Goal: Communication & Community: Ask a question

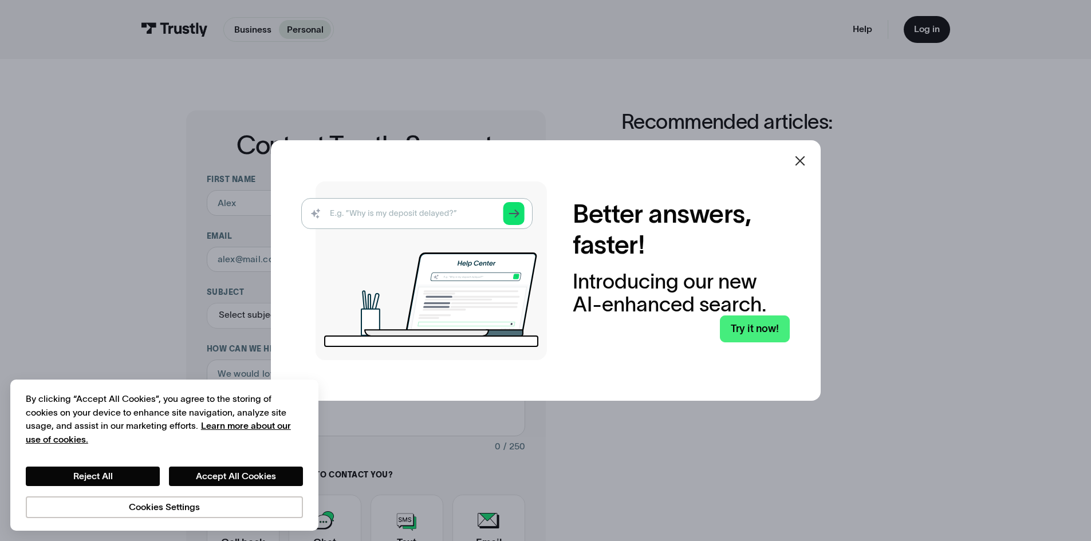
click at [804, 159] on icon at bounding box center [800, 161] width 14 height 14
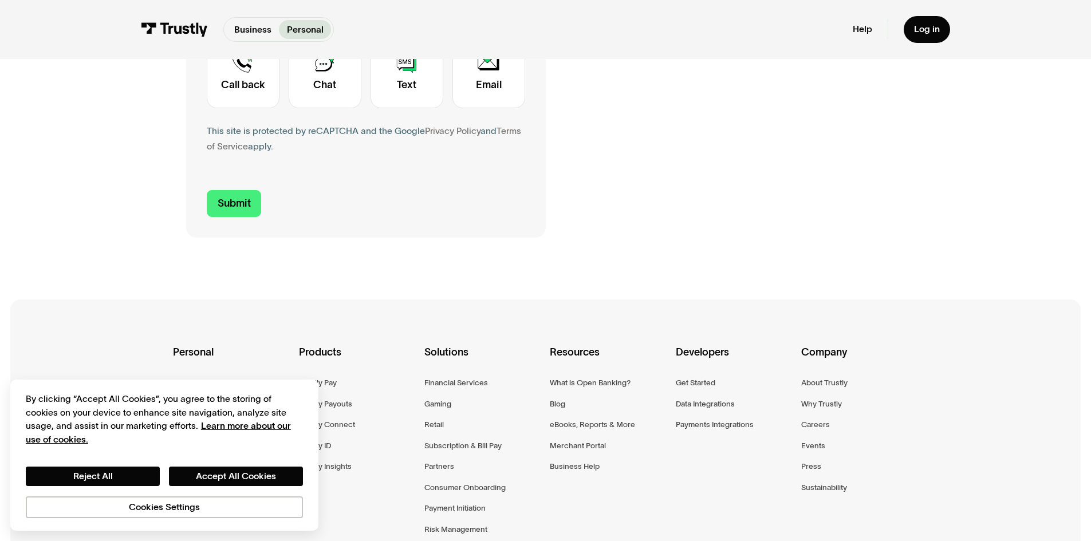
scroll to position [286, 0]
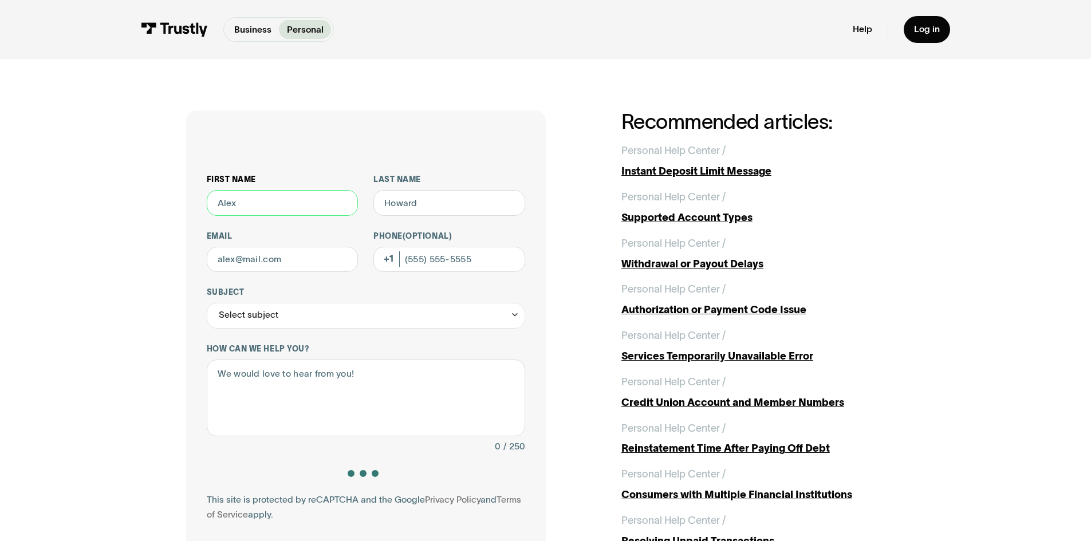
click at [270, 203] on input "First name" at bounding box center [283, 203] width 152 height 26
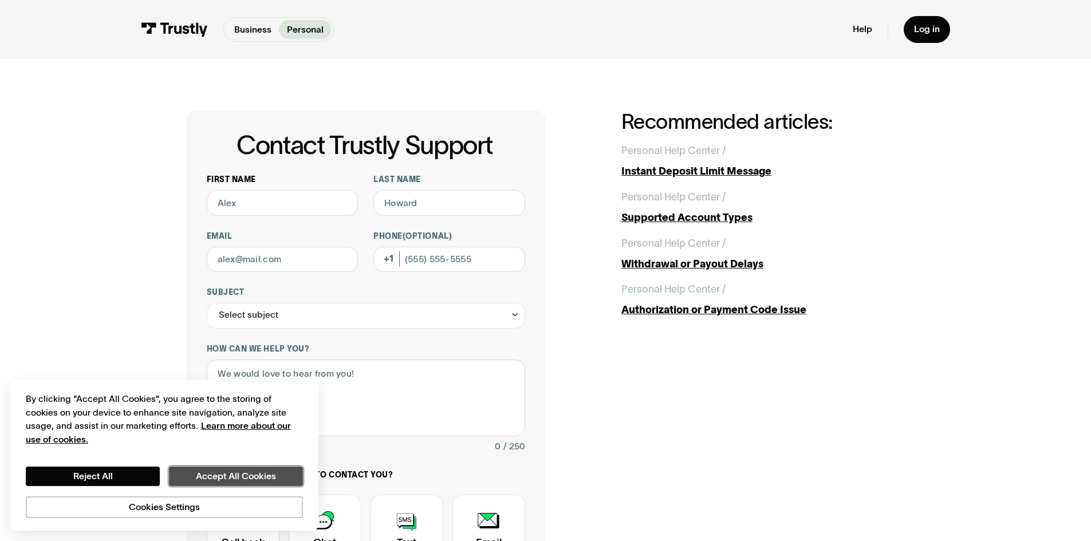
click at [260, 478] on button "Accept All Cookies" at bounding box center [236, 476] width 134 height 19
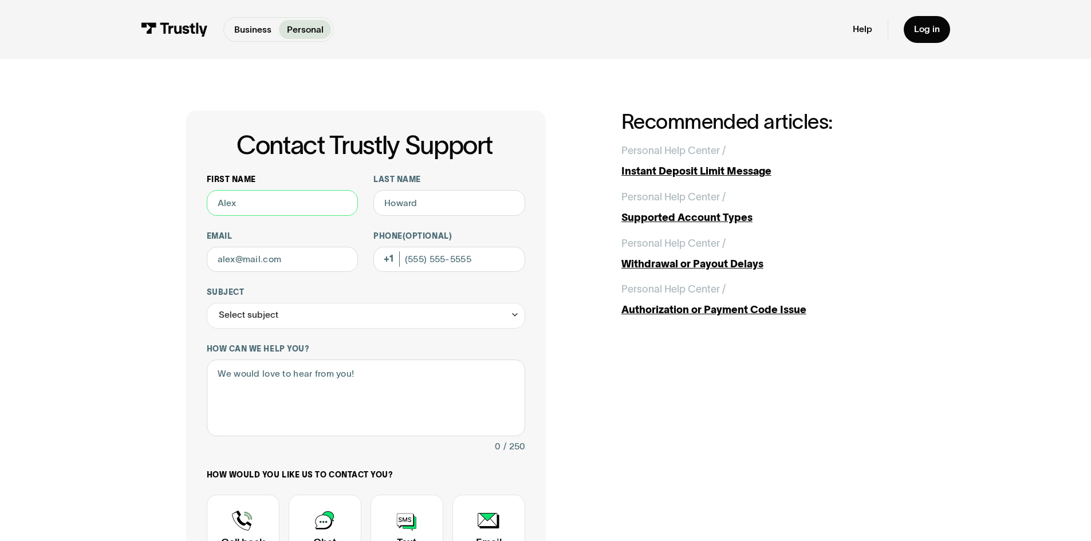
click at [281, 202] on input "First name" at bounding box center [283, 203] width 152 height 26
type input "Evan"
type input "Schaffner"
type input "schaffner_evan@yahoo.com"
type input "(561) 859-7207"
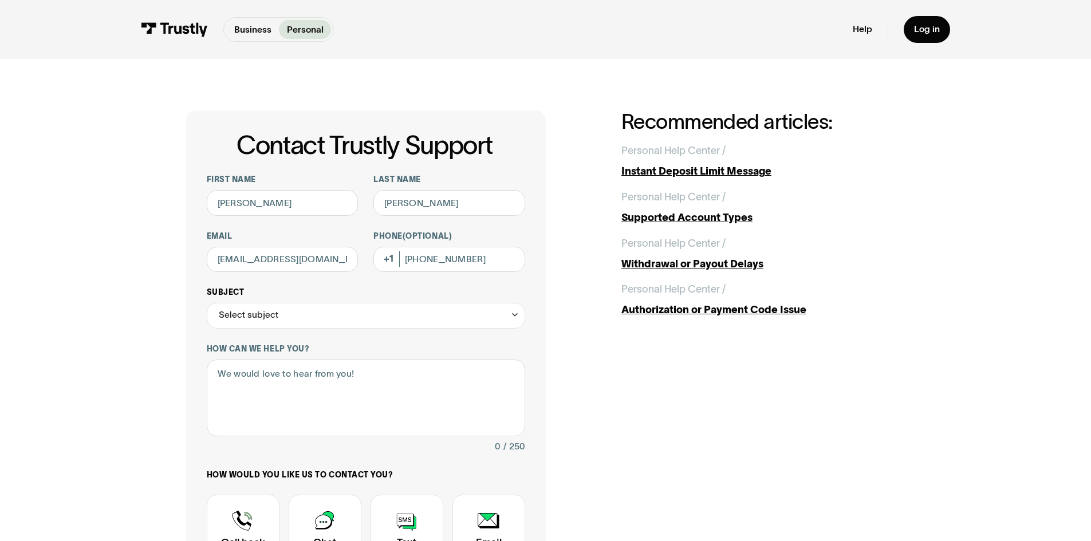
click at [332, 317] on div "Select subject" at bounding box center [366, 316] width 318 height 26
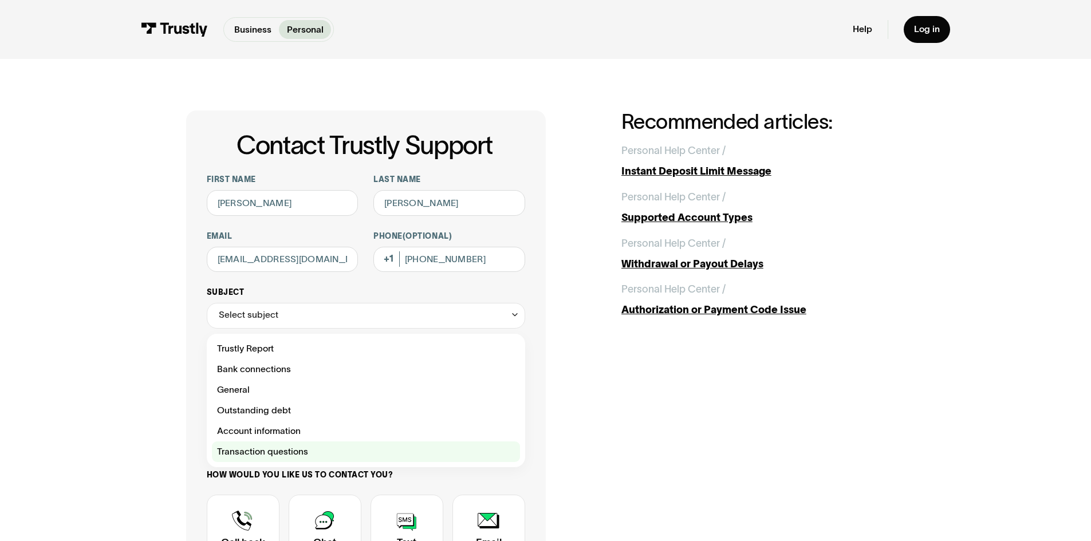
click at [294, 453] on div "Contact Trustly Support" at bounding box center [366, 452] width 308 height 21
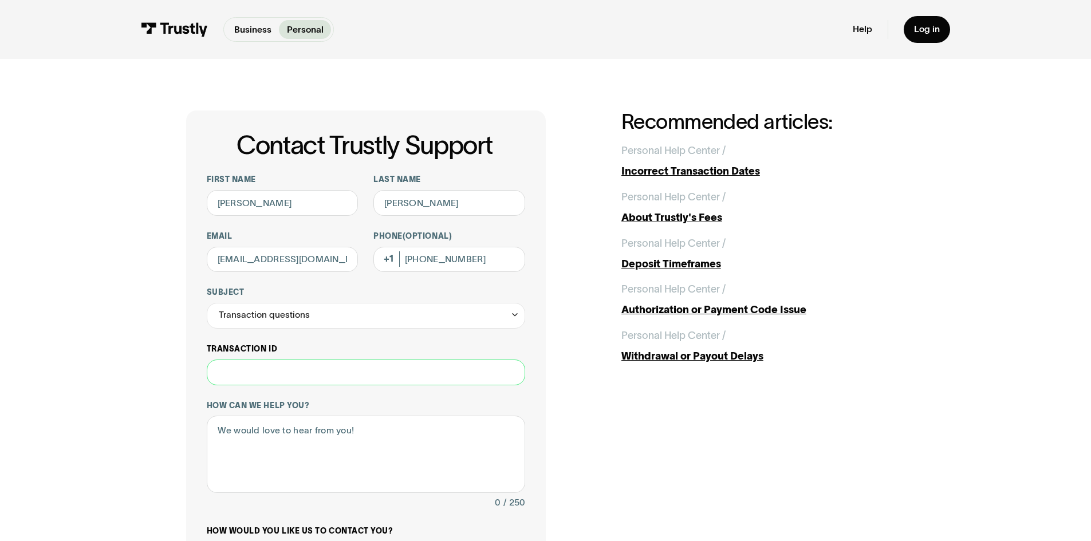
click at [293, 379] on input "Transaction ID" at bounding box center [366, 373] width 318 height 26
click at [361, 314] on div "Transaction questions" at bounding box center [366, 316] width 318 height 26
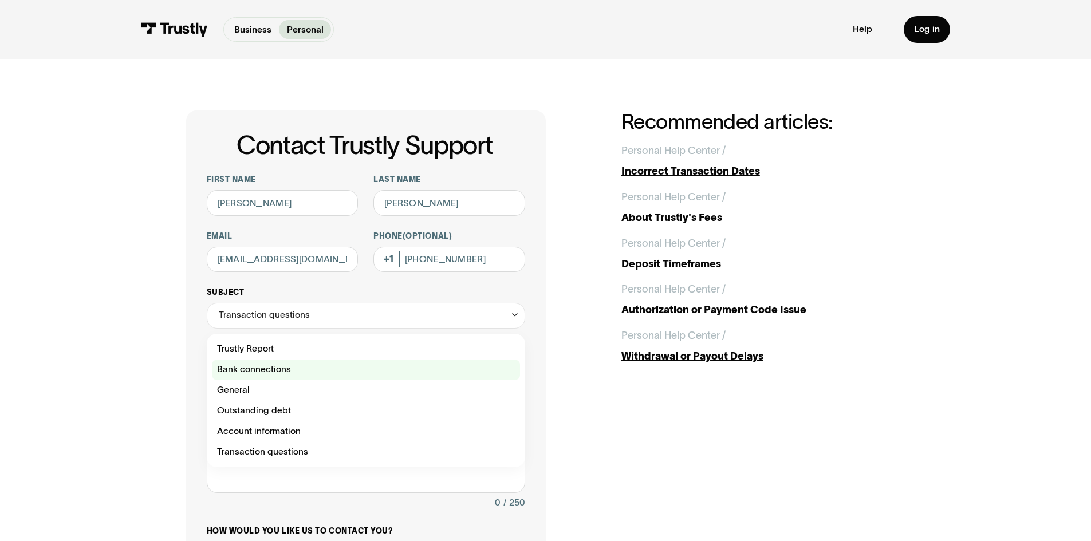
click at [285, 372] on div "Contact Trustly Support" at bounding box center [366, 370] width 308 height 21
type input "**********"
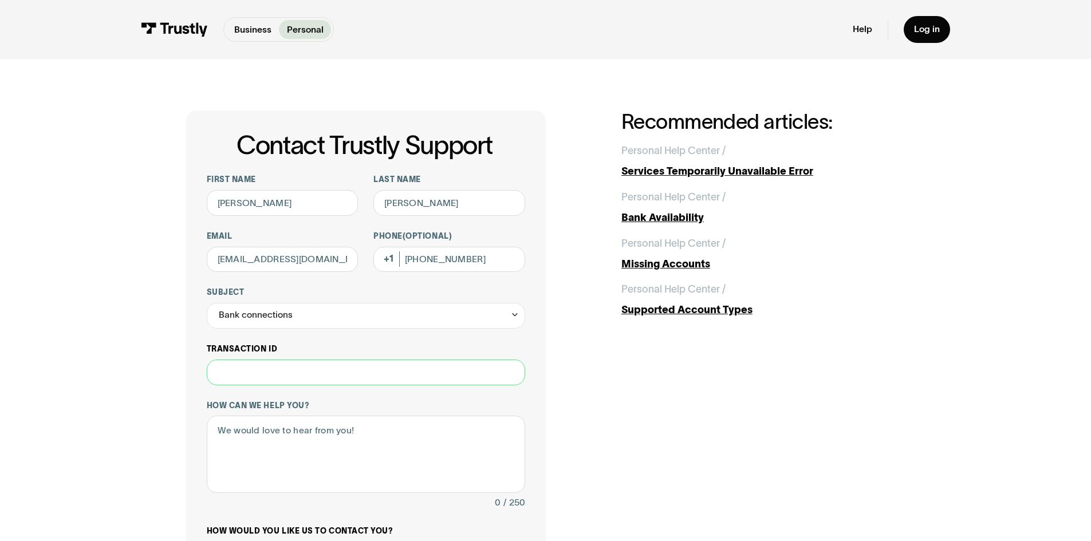
click at [292, 378] on input "Transaction ID" at bounding box center [366, 373] width 318 height 26
click at [326, 372] on input "Transaction ID" at bounding box center [366, 373] width 318 height 26
click at [293, 369] on input "Transaction ID" at bounding box center [366, 373] width 318 height 26
paste input "**********"
type input "**********"
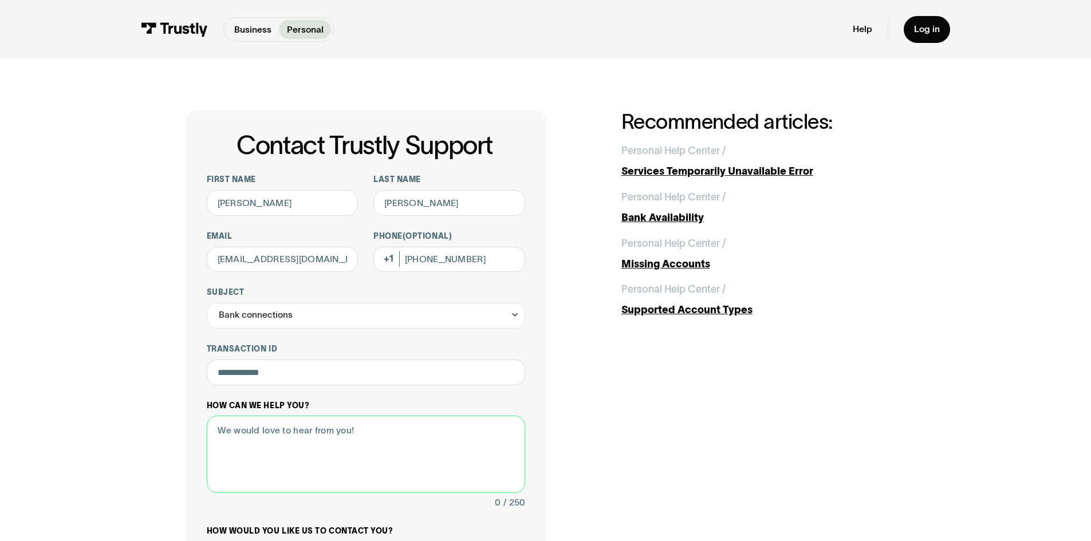
click at [312, 440] on textarea "How can we help you?" at bounding box center [366, 454] width 318 height 77
paste textarea "open return PWMB TOTAL $50 - ($50 on 09/14/25)"
click at [437, 444] on textarea "Draft Kings keeps telling me to reach out to you to resolve a $50 open return P…" at bounding box center [366, 454] width 318 height 77
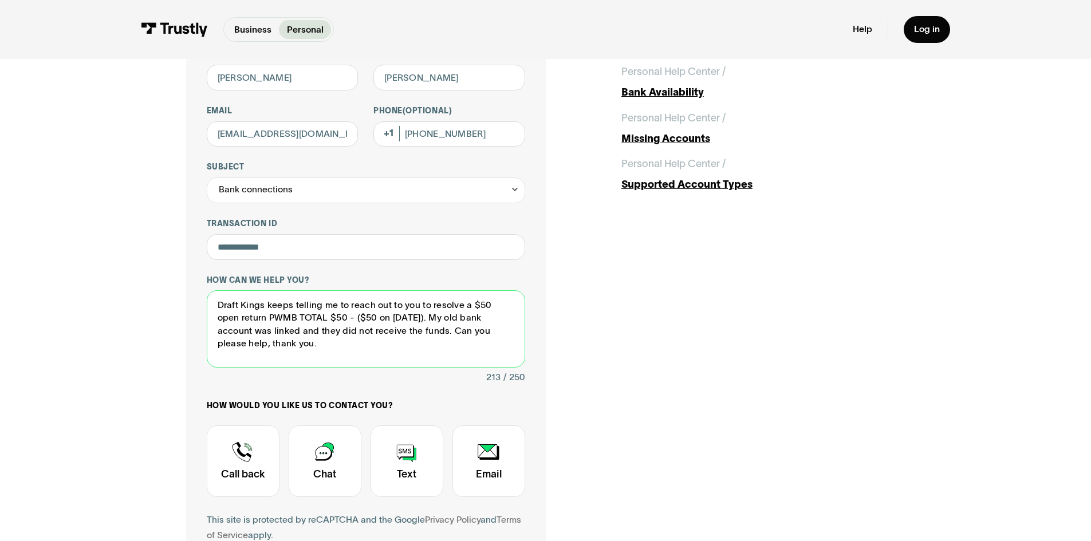
scroll to position [229, 0]
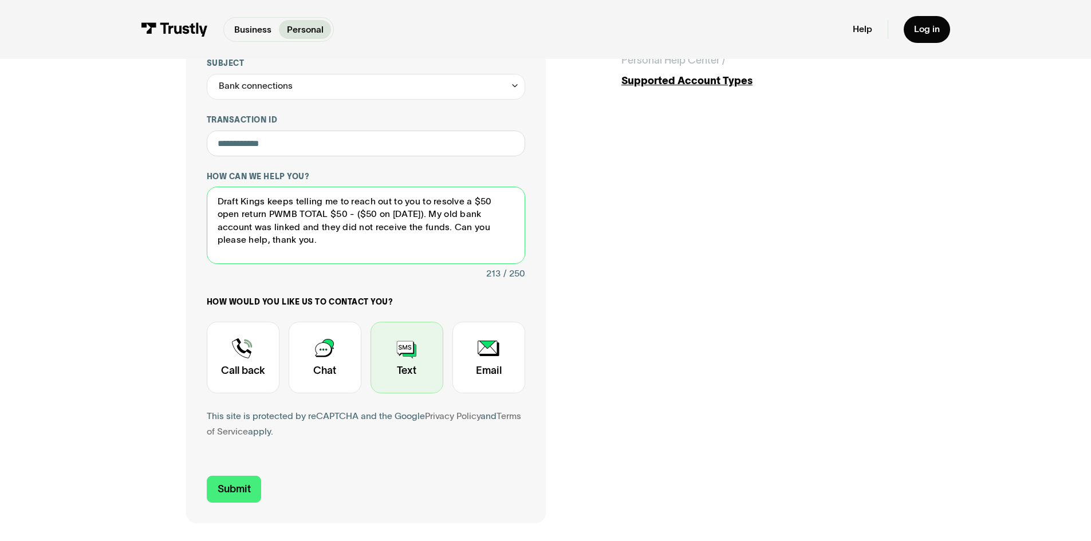
type textarea "Draft Kings keeps telling me to reach out to you to resolve a $50 open return P…"
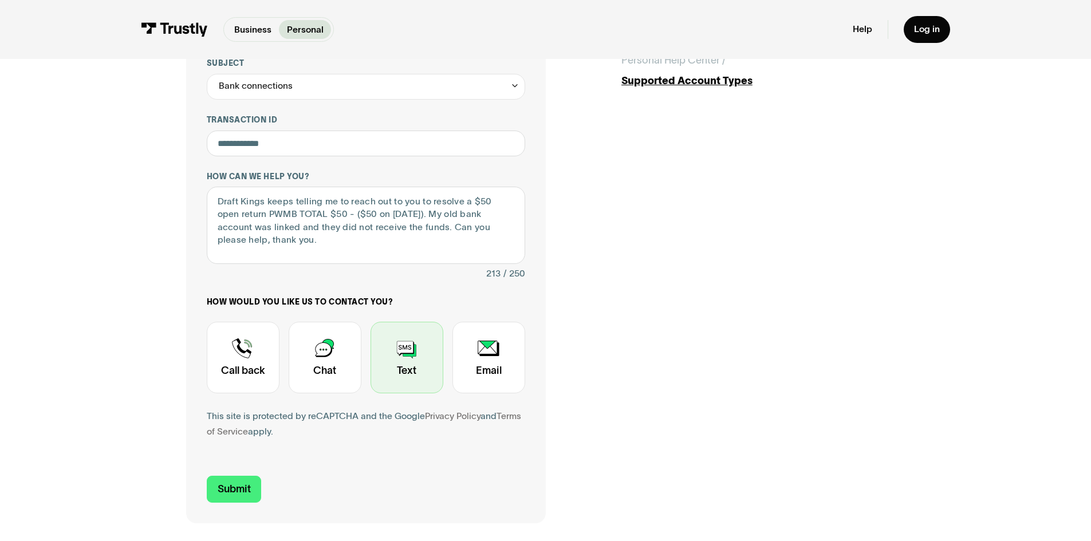
click at [415, 368] on div "Contact Trustly Support" at bounding box center [407, 358] width 73 height 72
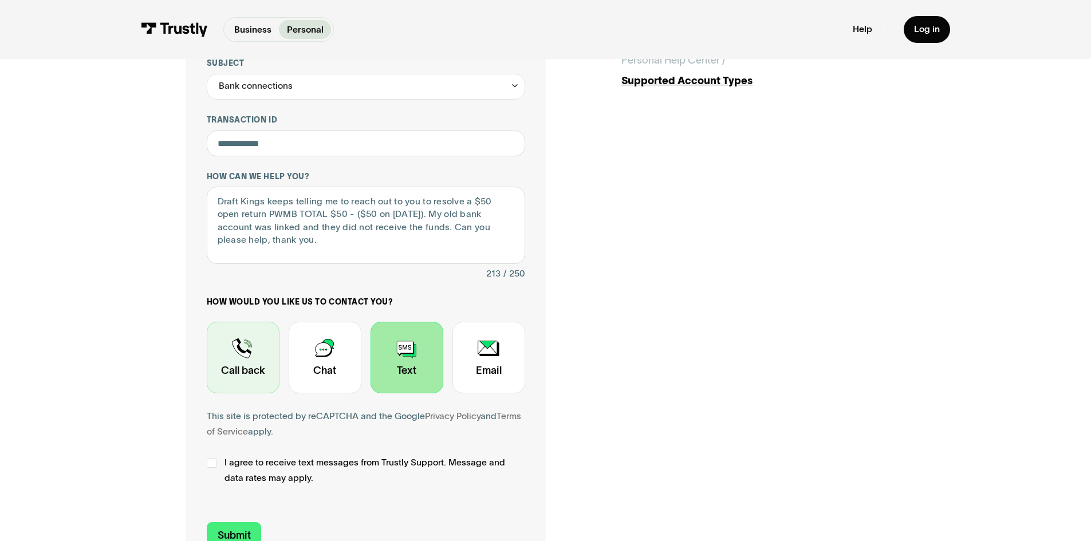
click at [230, 363] on div "Contact Trustly Support" at bounding box center [243, 358] width 73 height 72
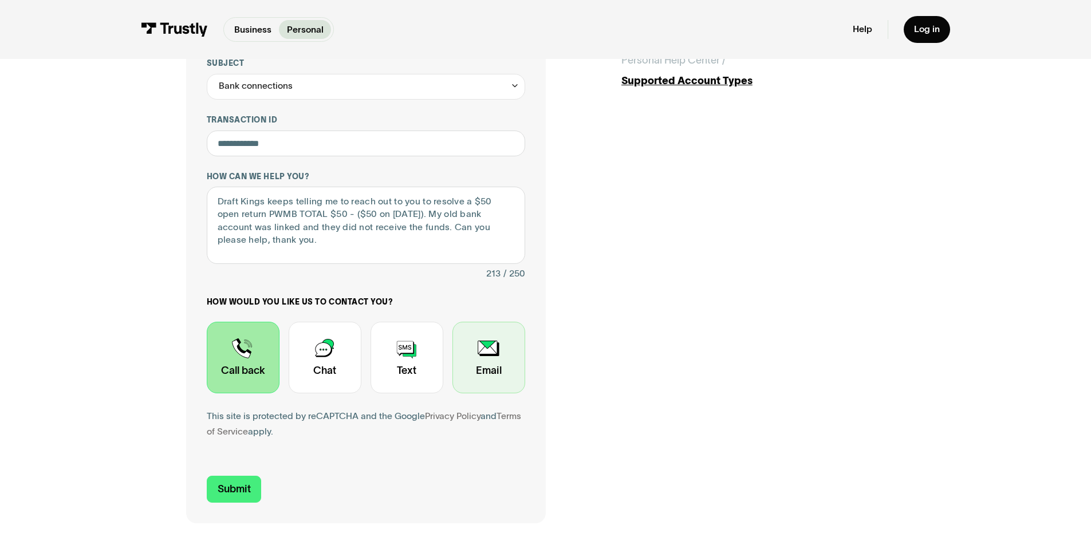
click at [454, 369] on div "Contact Trustly Support" at bounding box center [489, 358] width 73 height 72
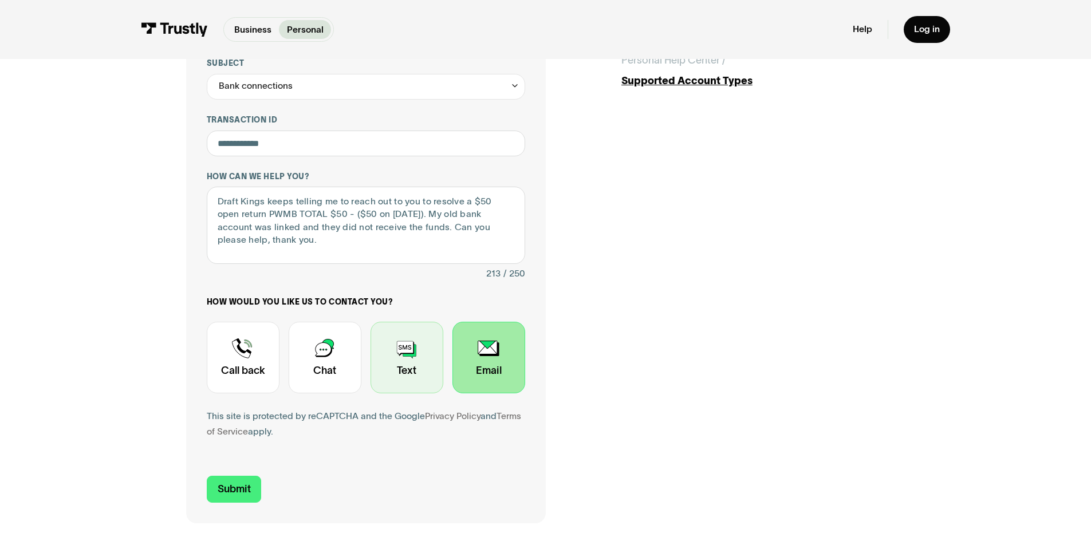
click at [416, 376] on div "Contact Trustly Support" at bounding box center [407, 358] width 73 height 72
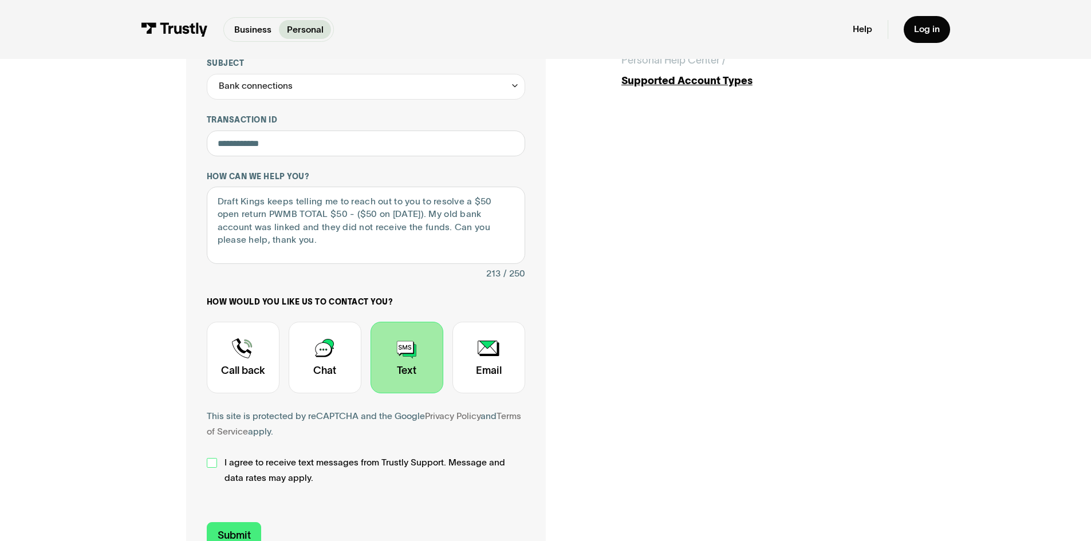
click at [210, 466] on div "Contact Trustly Support" at bounding box center [212, 463] width 10 height 10
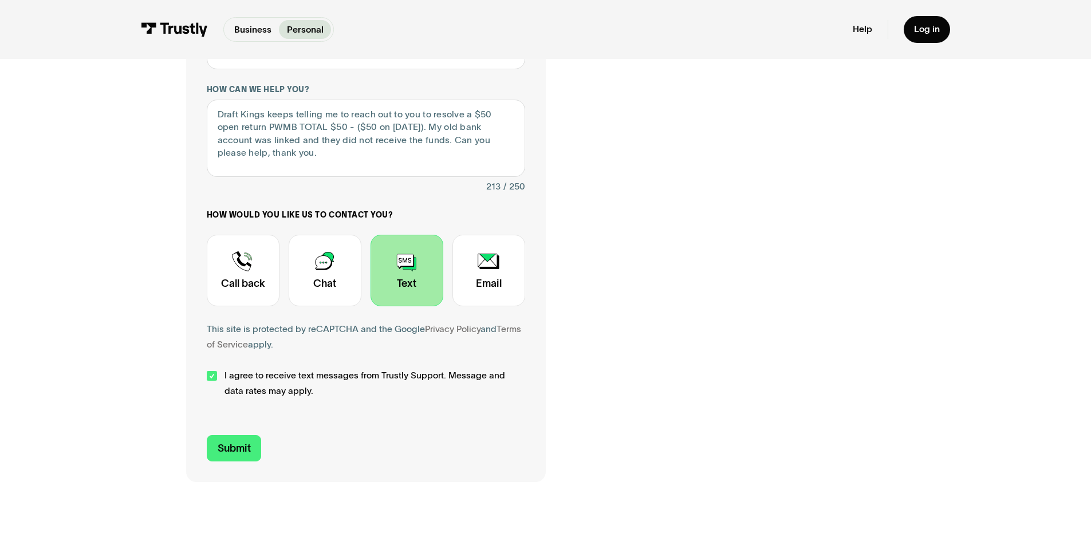
scroll to position [344, 0]
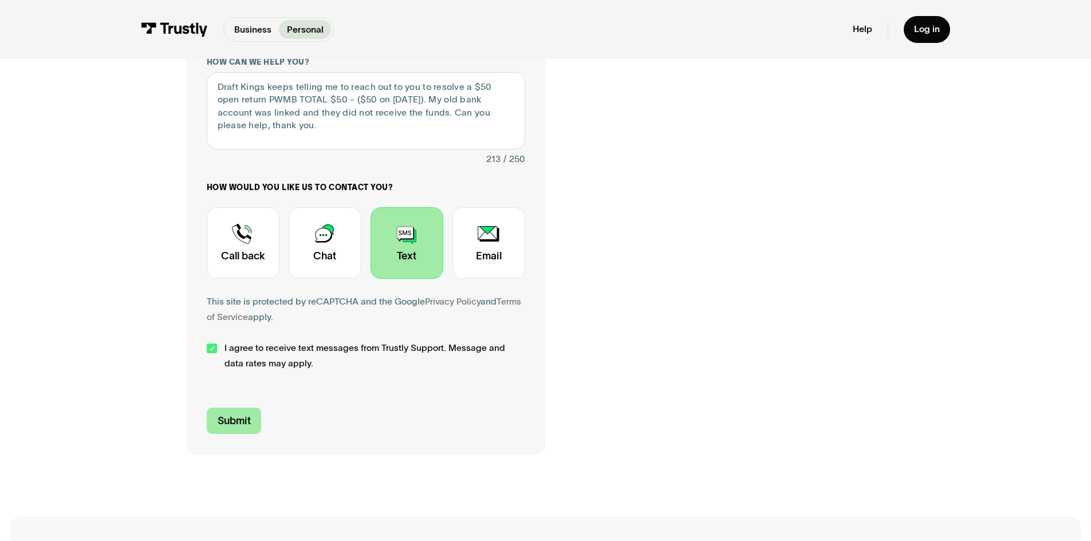
click at [240, 417] on input "Submit" at bounding box center [234, 421] width 55 height 27
type input "+15618597207"
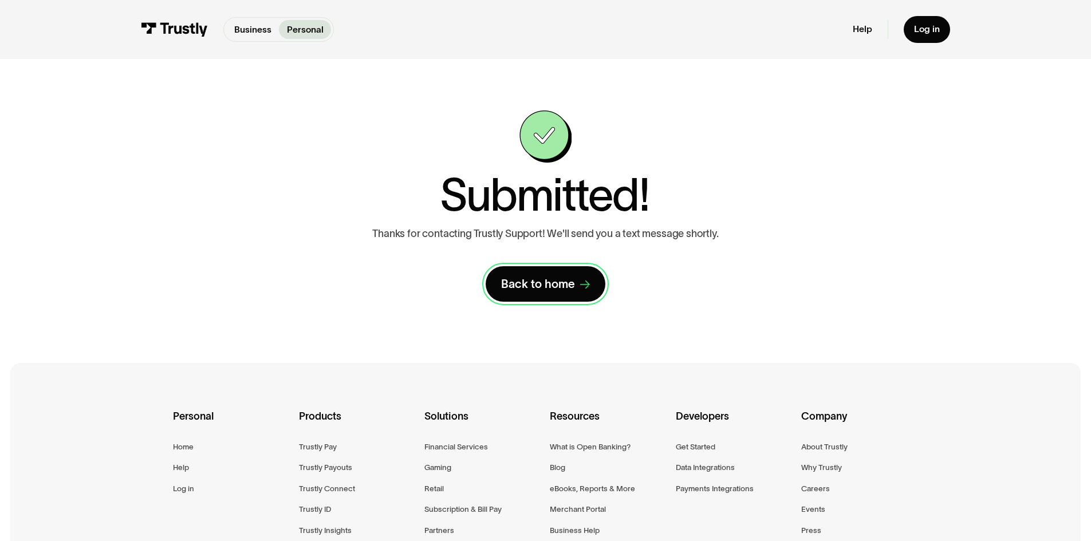
click at [577, 290] on link "Back to home" at bounding box center [546, 284] width 120 height 36
